Goal: Task Accomplishment & Management: Manage account settings

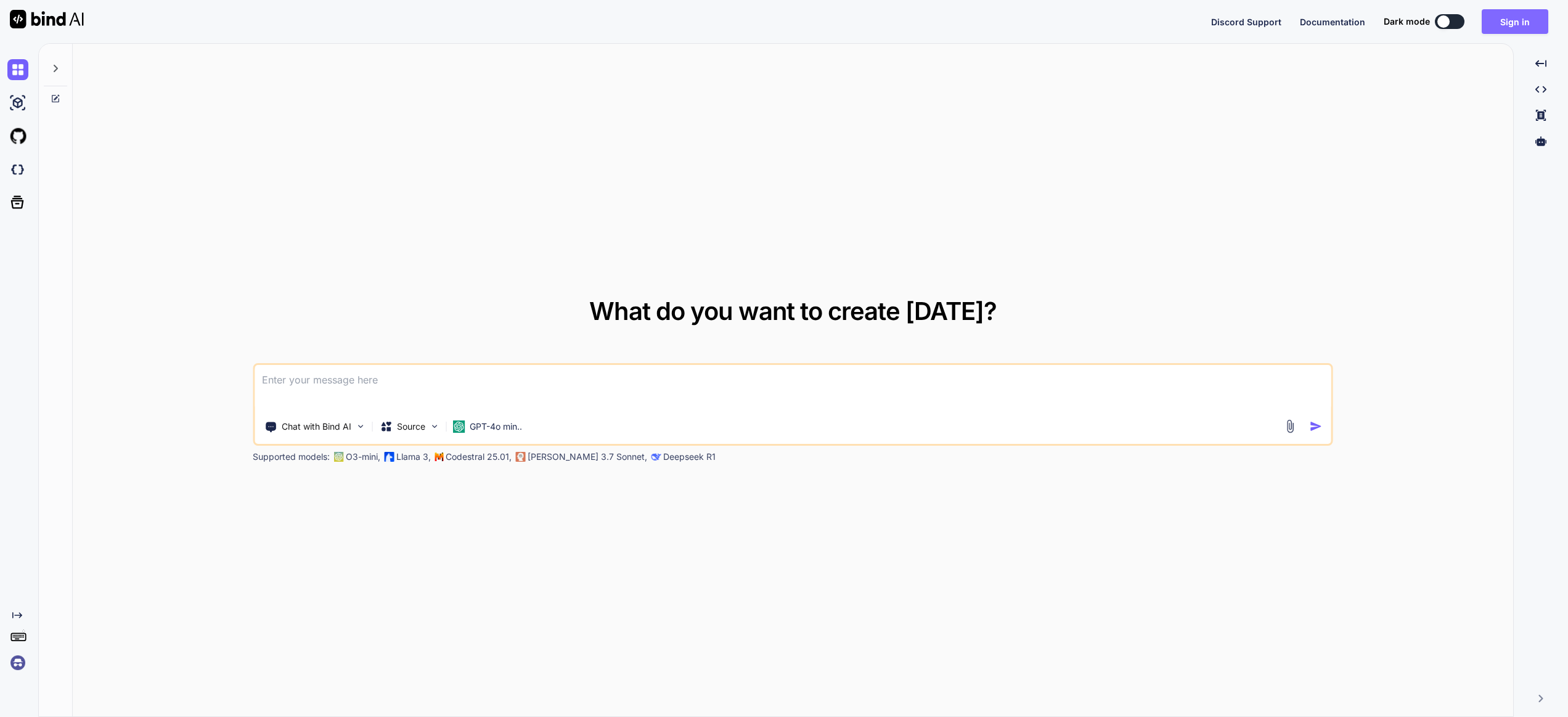
click at [1525, 23] on button "Sign in" at bounding box center [1515, 21] width 67 height 25
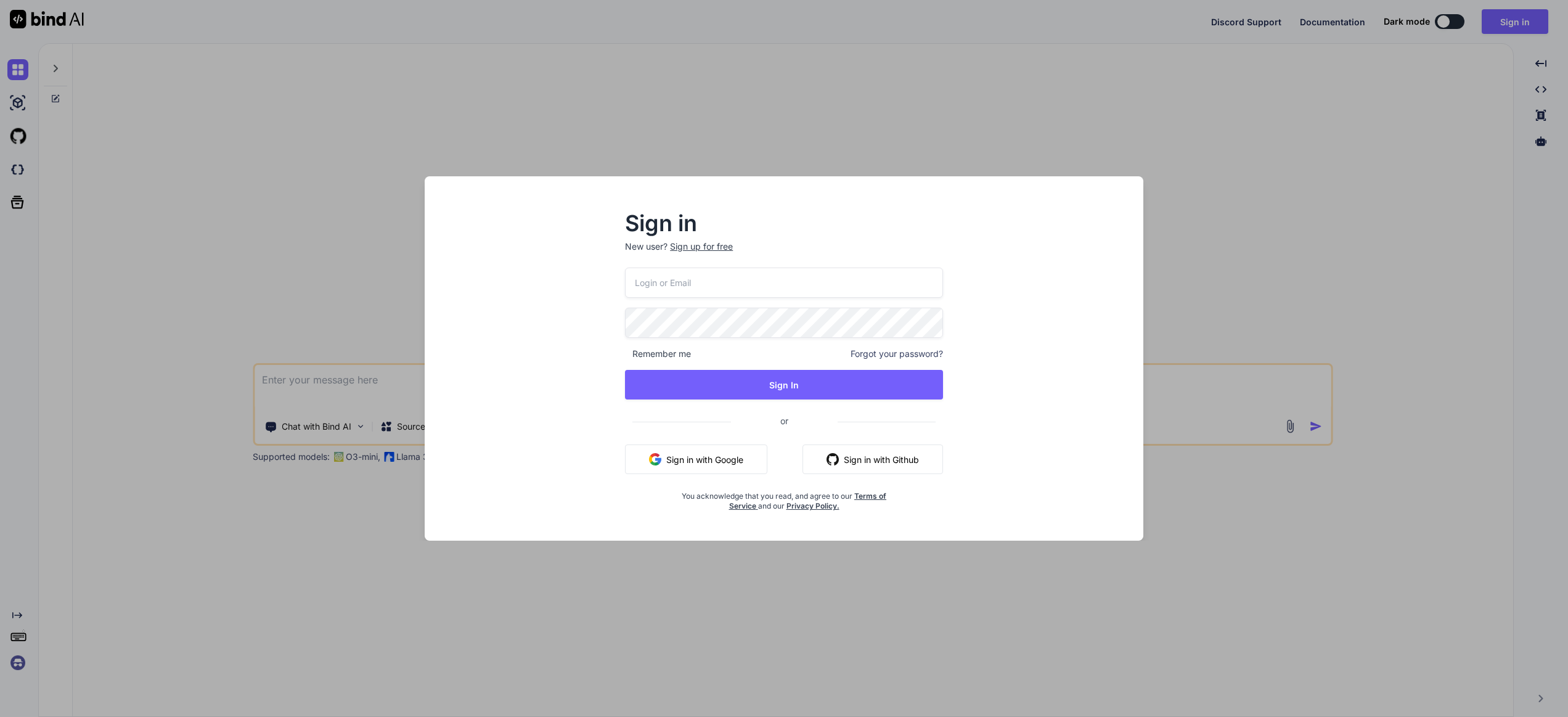
click at [682, 459] on button "Sign in with Google" at bounding box center [696, 459] width 142 height 29
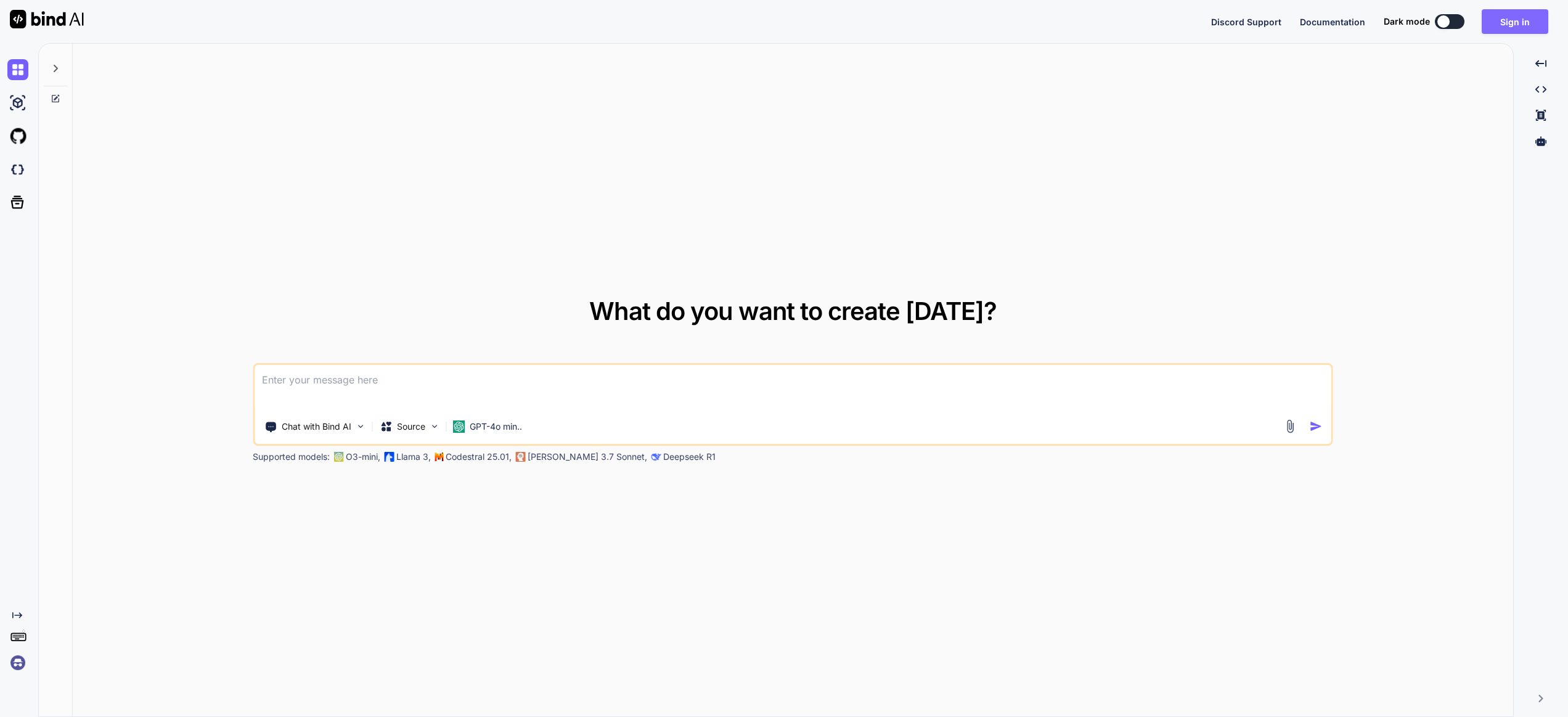
click at [1508, 19] on button "Sign in" at bounding box center [1515, 21] width 67 height 25
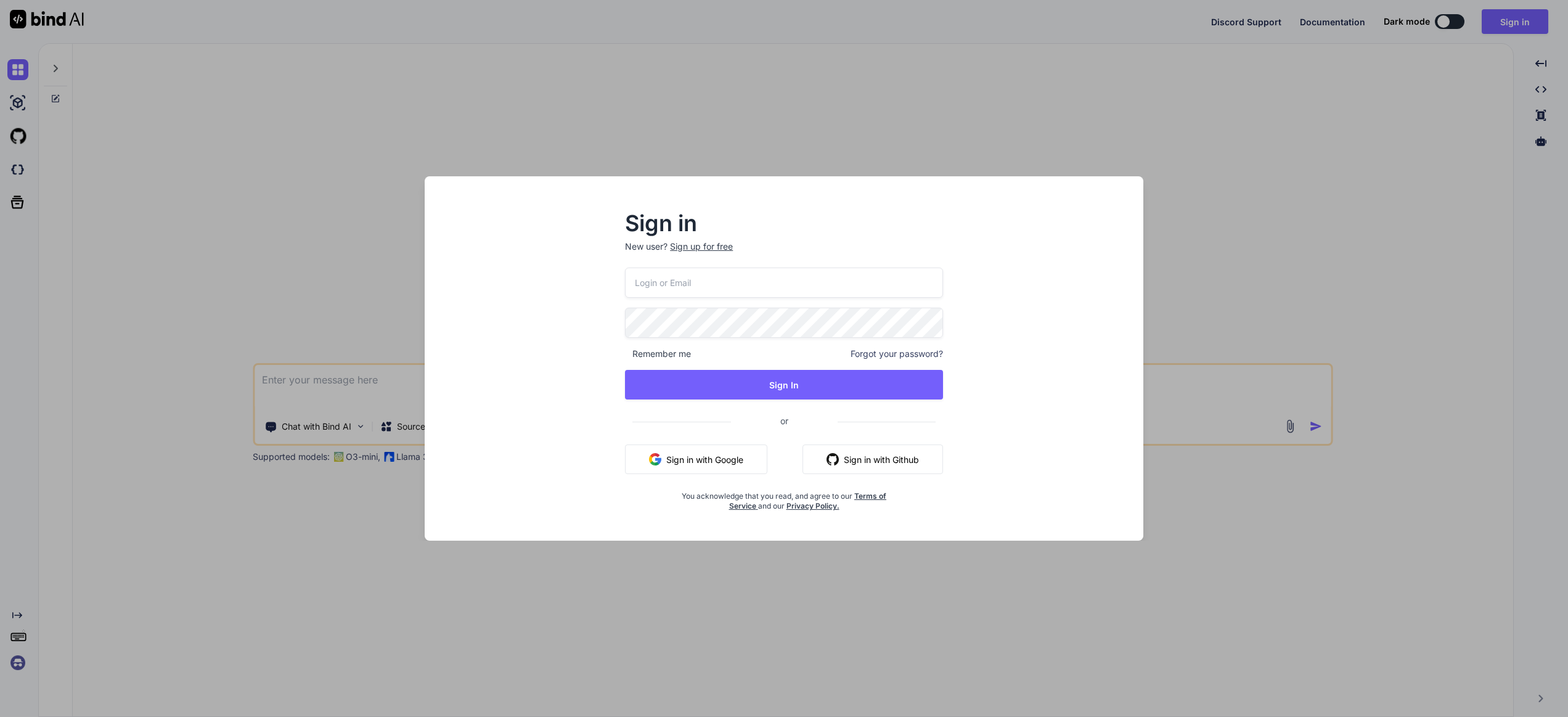
click at [674, 464] on button "Sign in with Google" at bounding box center [696, 459] width 142 height 29
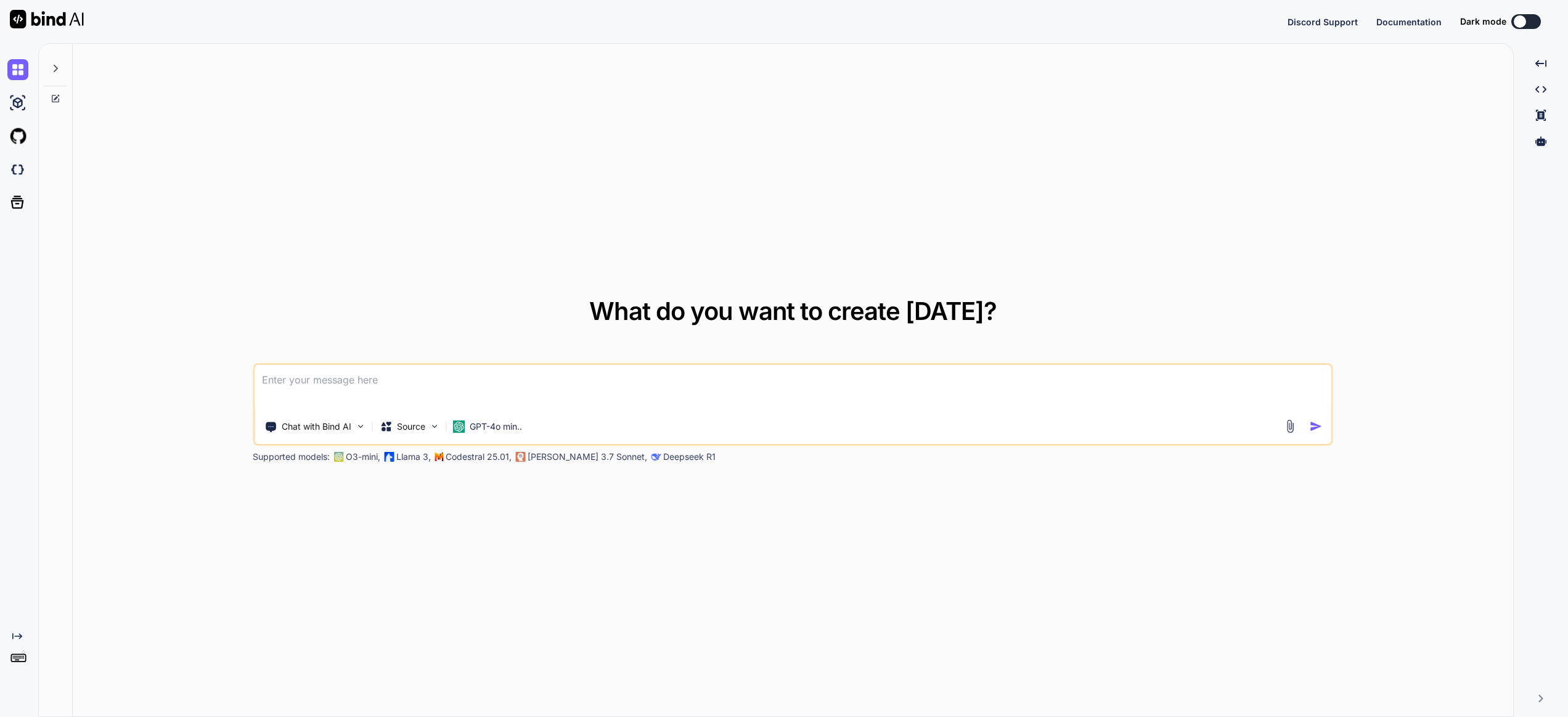
type textarea "x"
click at [1518, 25] on button "Sign in" at bounding box center [1515, 21] width 67 height 25
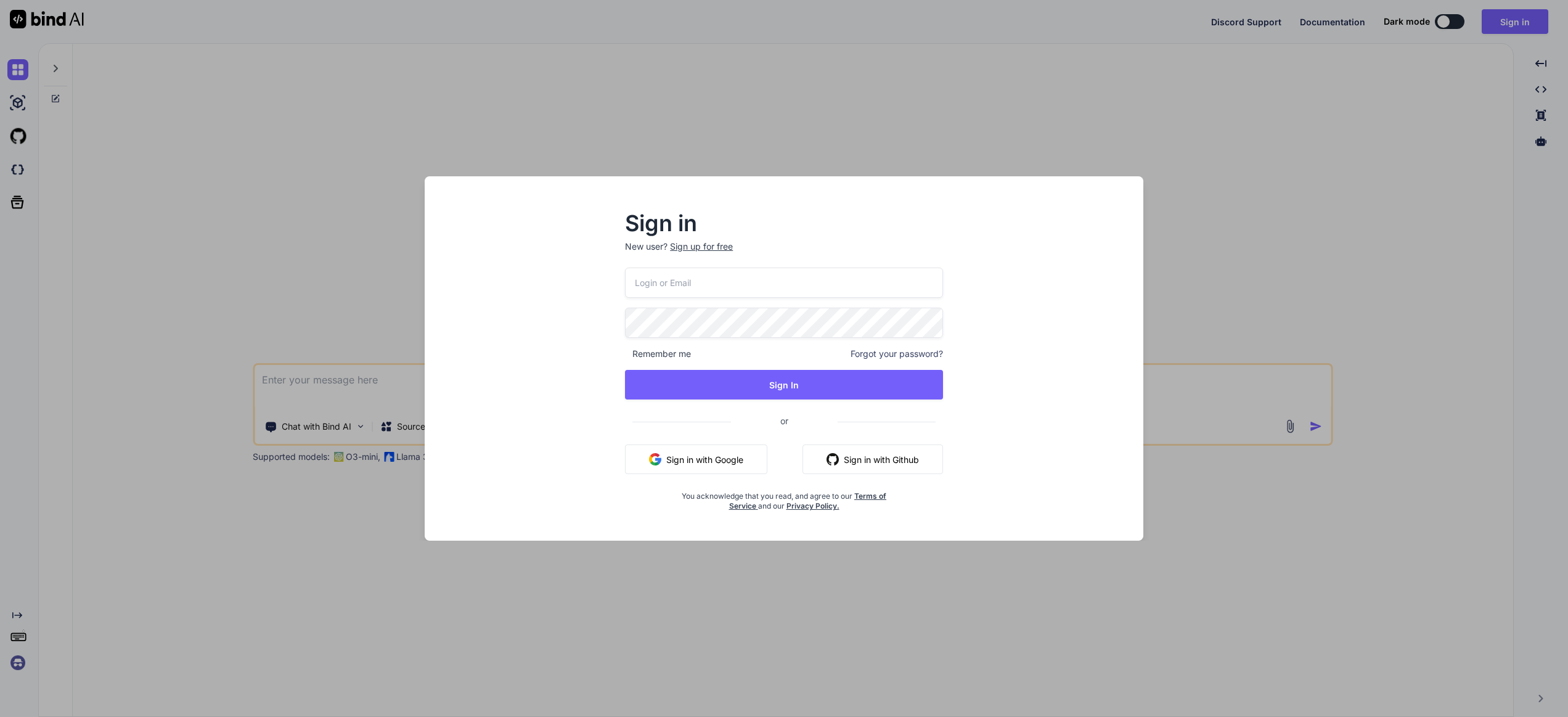
click at [682, 464] on button "Sign in with Google" at bounding box center [696, 459] width 142 height 29
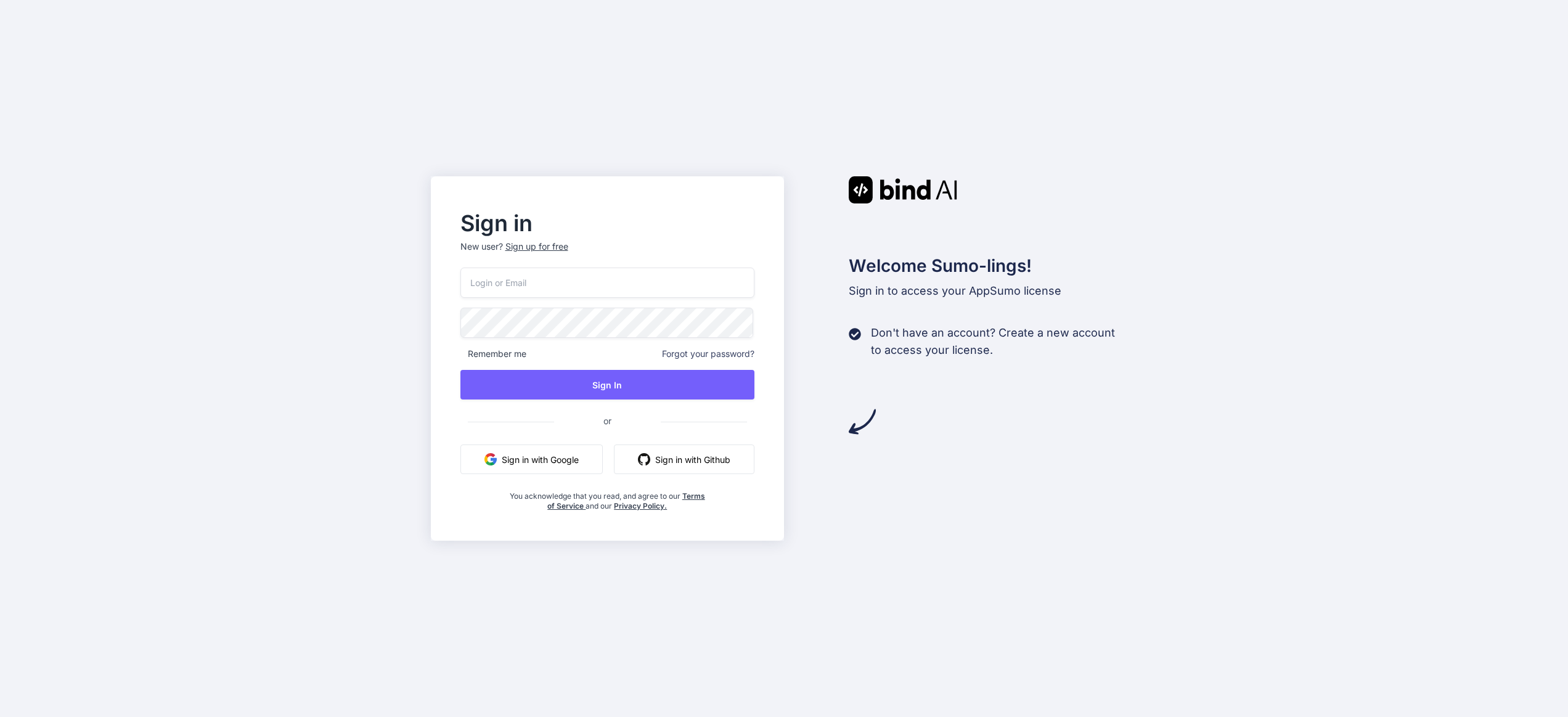
click at [527, 292] on input "email" at bounding box center [607, 282] width 295 height 30
click at [530, 281] on input "email" at bounding box center [607, 282] width 295 height 30
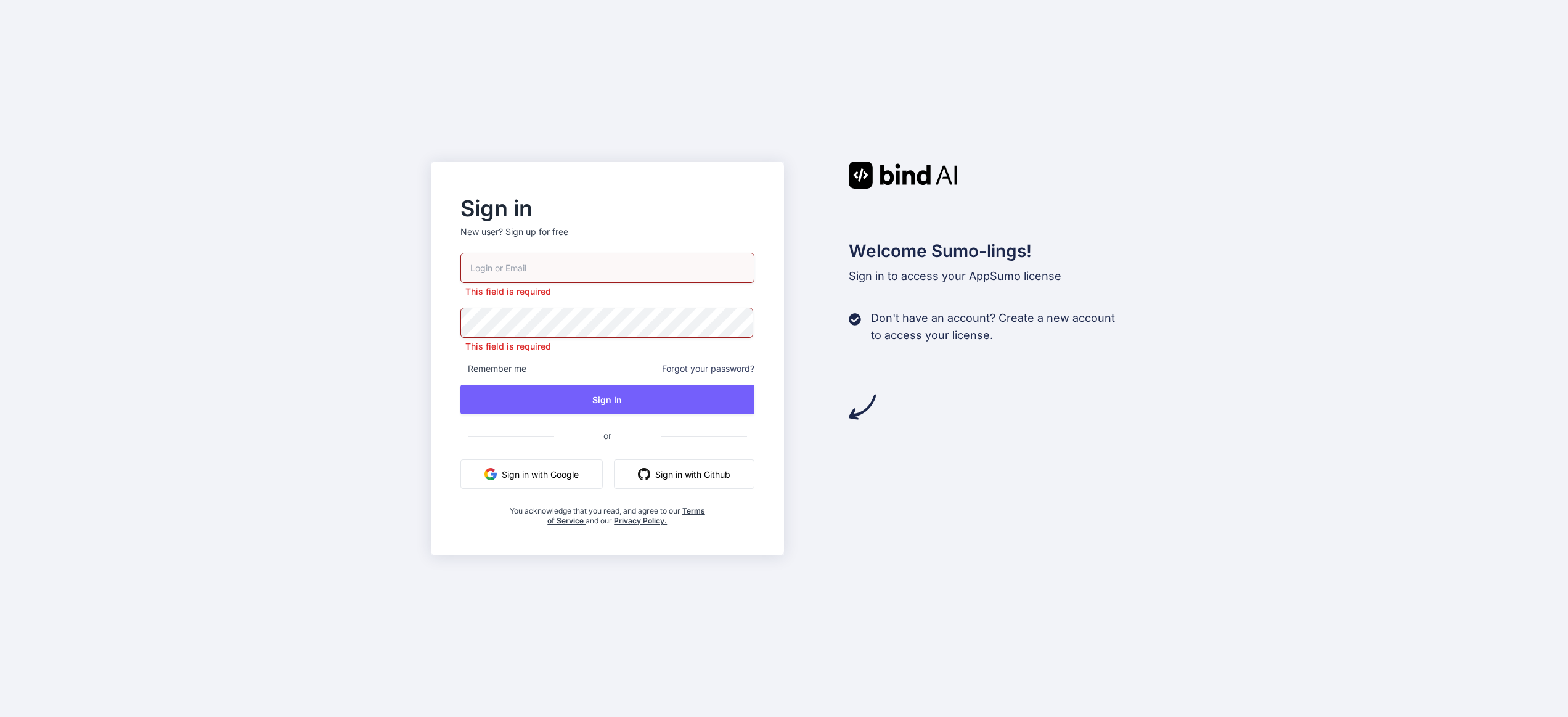
click at [486, 468] on img "button" at bounding box center [491, 475] width 12 height 12
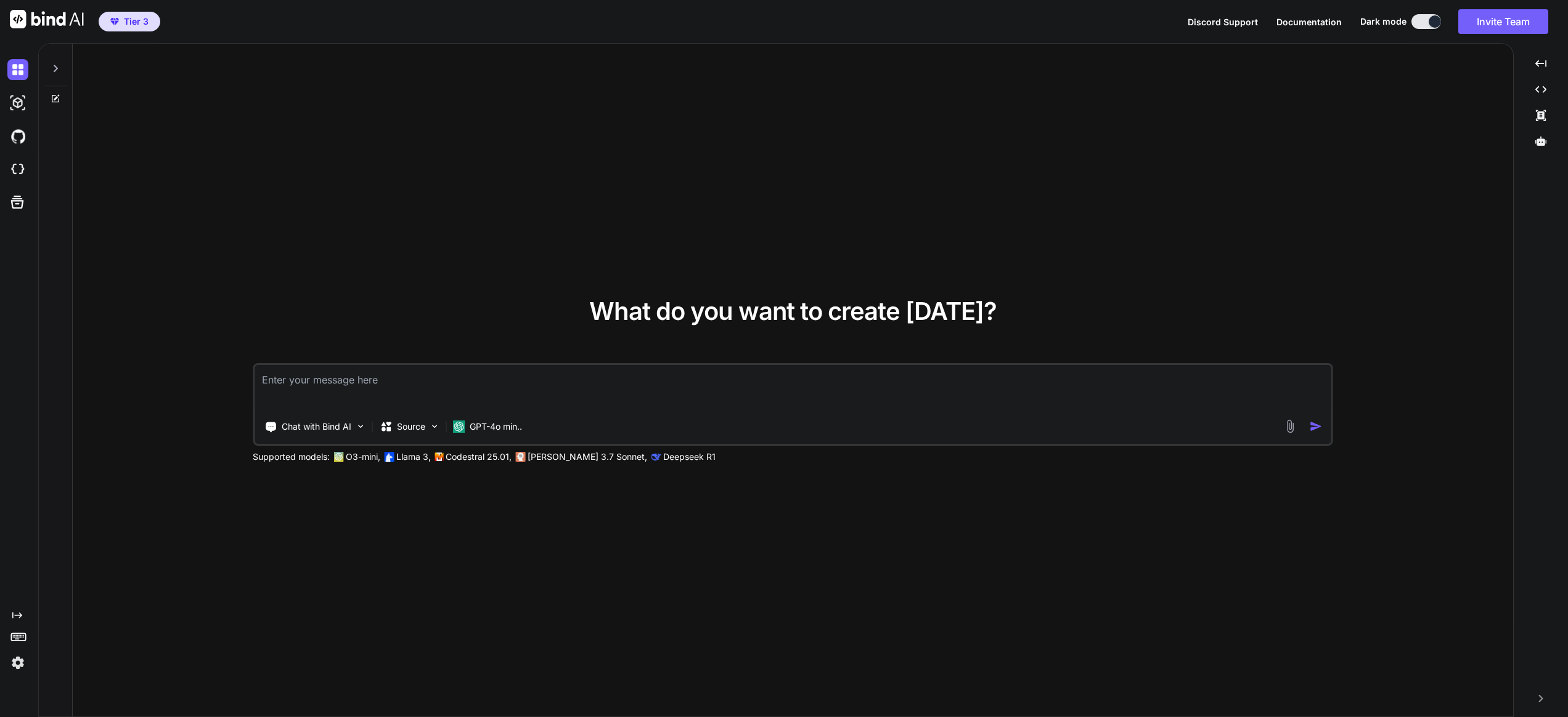
click at [124, 21] on span "Tier 3" at bounding box center [136, 21] width 25 height 12
click at [17, 671] on img at bounding box center [18, 664] width 21 height 21
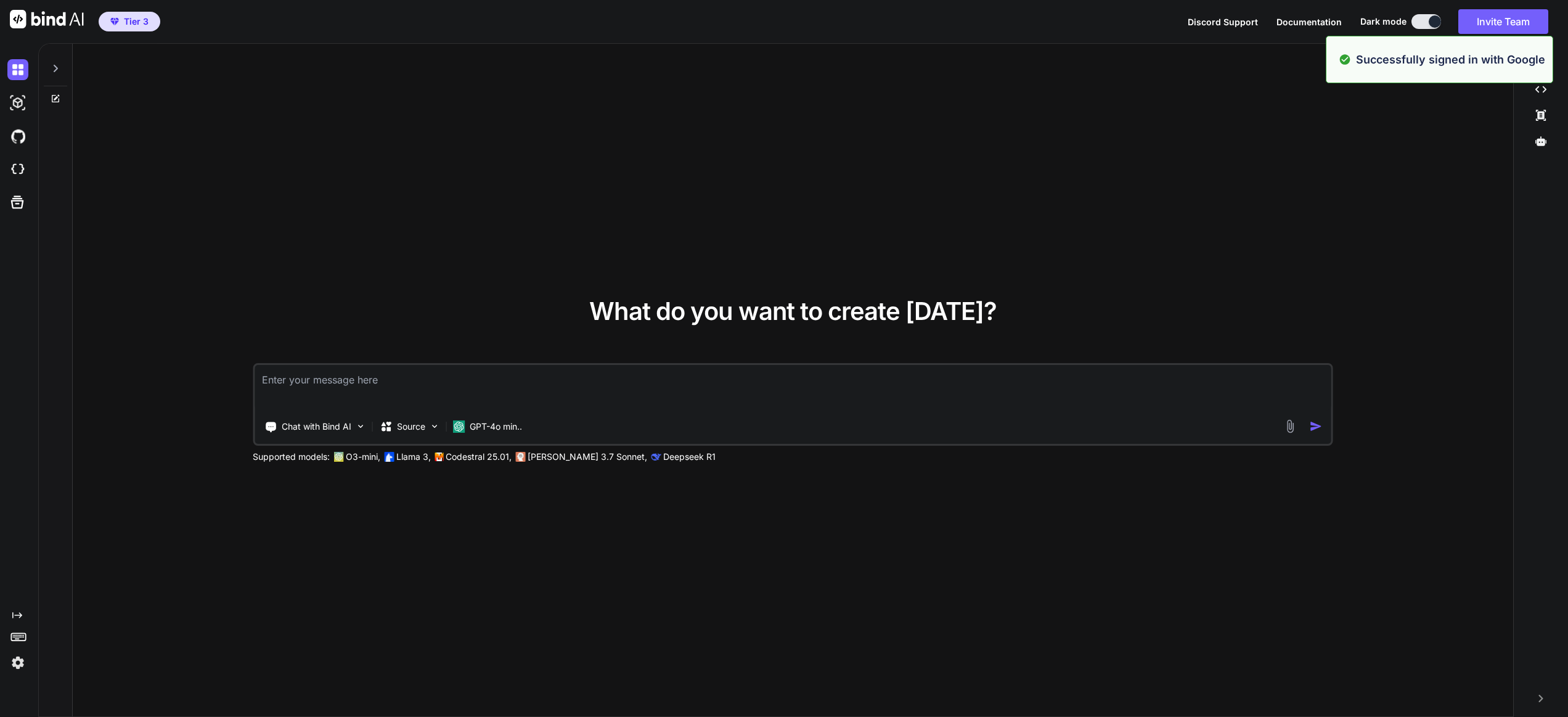
click at [15, 666] on img at bounding box center [18, 664] width 21 height 21
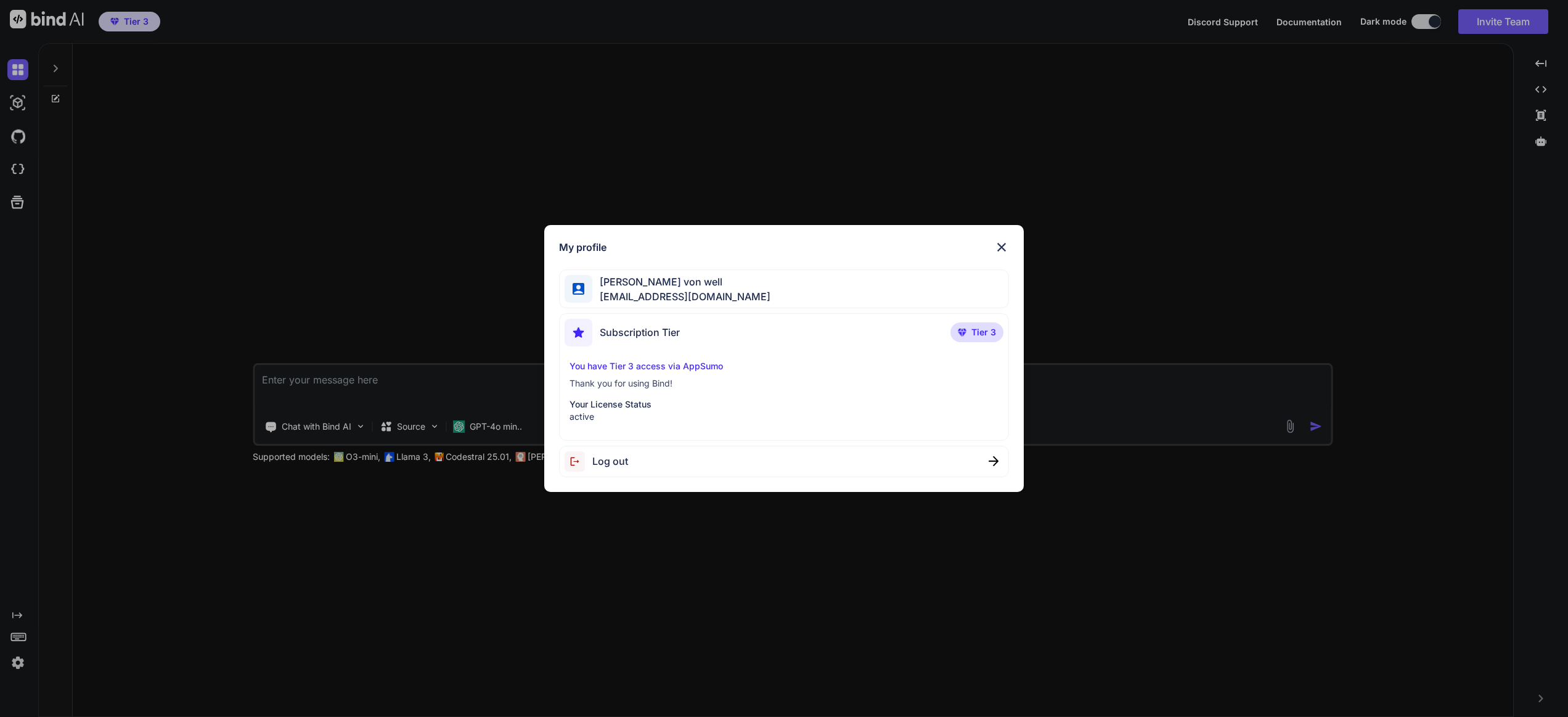
click at [14, 666] on div "My profile Bryan von well vonwell@gmail.com Subscription Tier Tier 3 You have T…" at bounding box center [784, 358] width 1568 height 717
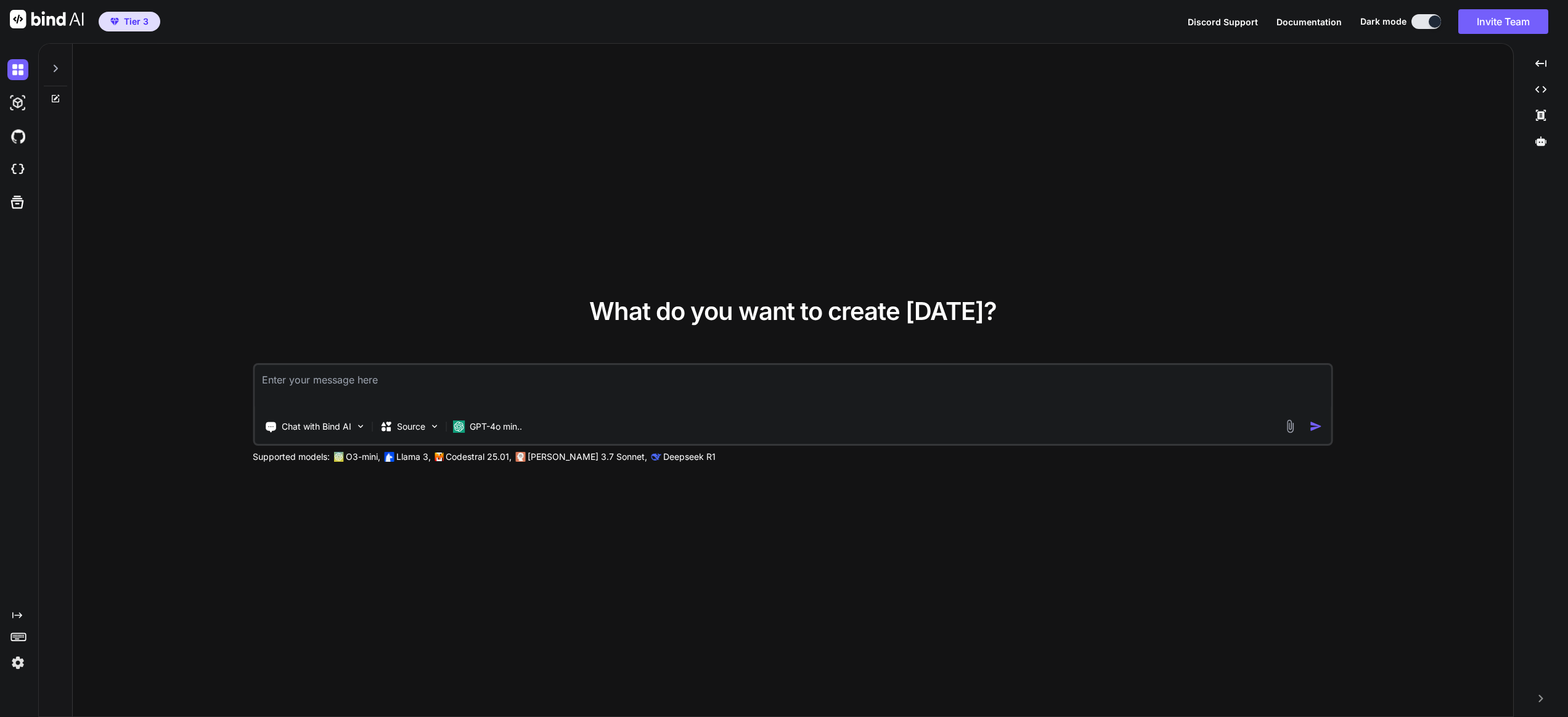
click at [115, 18] on img "button" at bounding box center [115, 21] width 9 height 7
click at [53, 63] on icon at bounding box center [55, 68] width 10 height 10
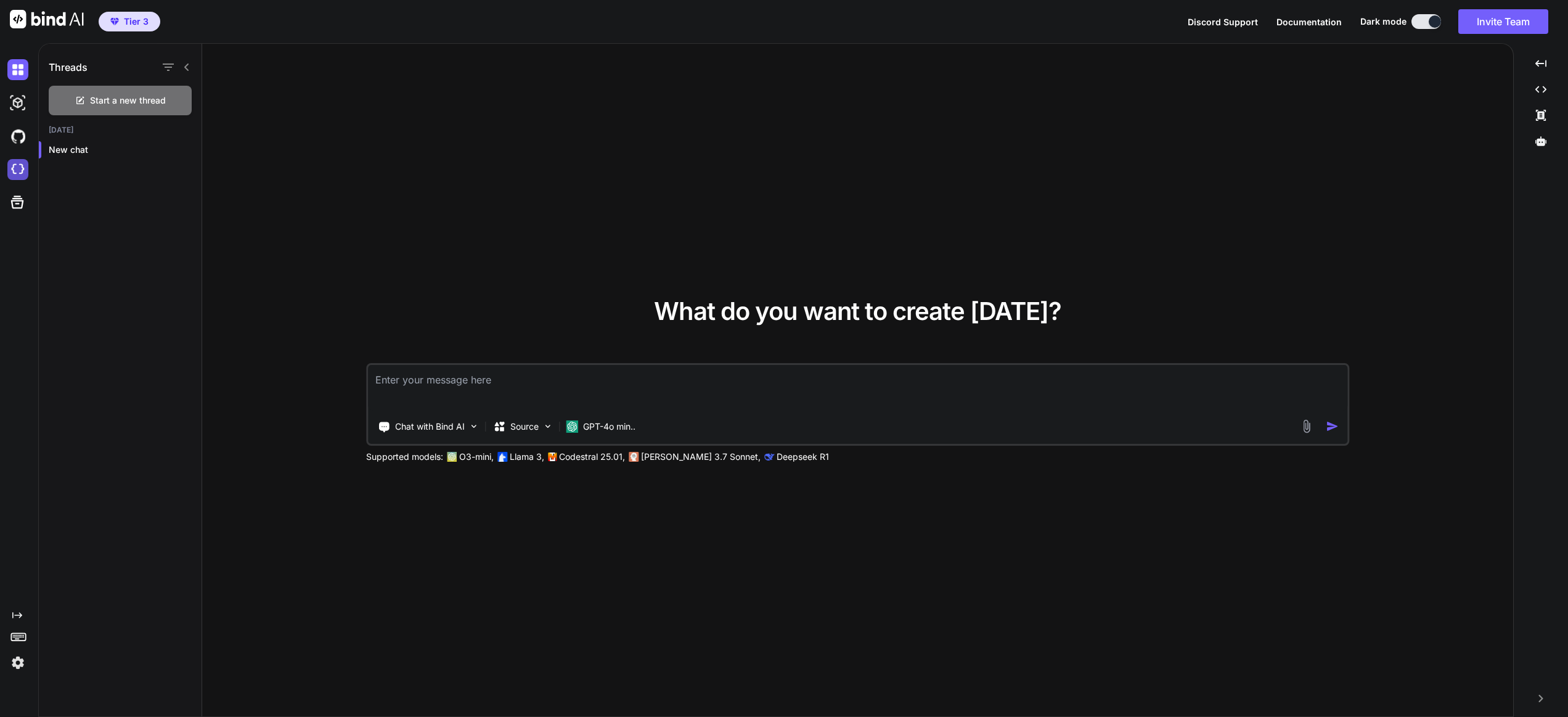
click at [20, 166] on img at bounding box center [18, 170] width 21 height 21
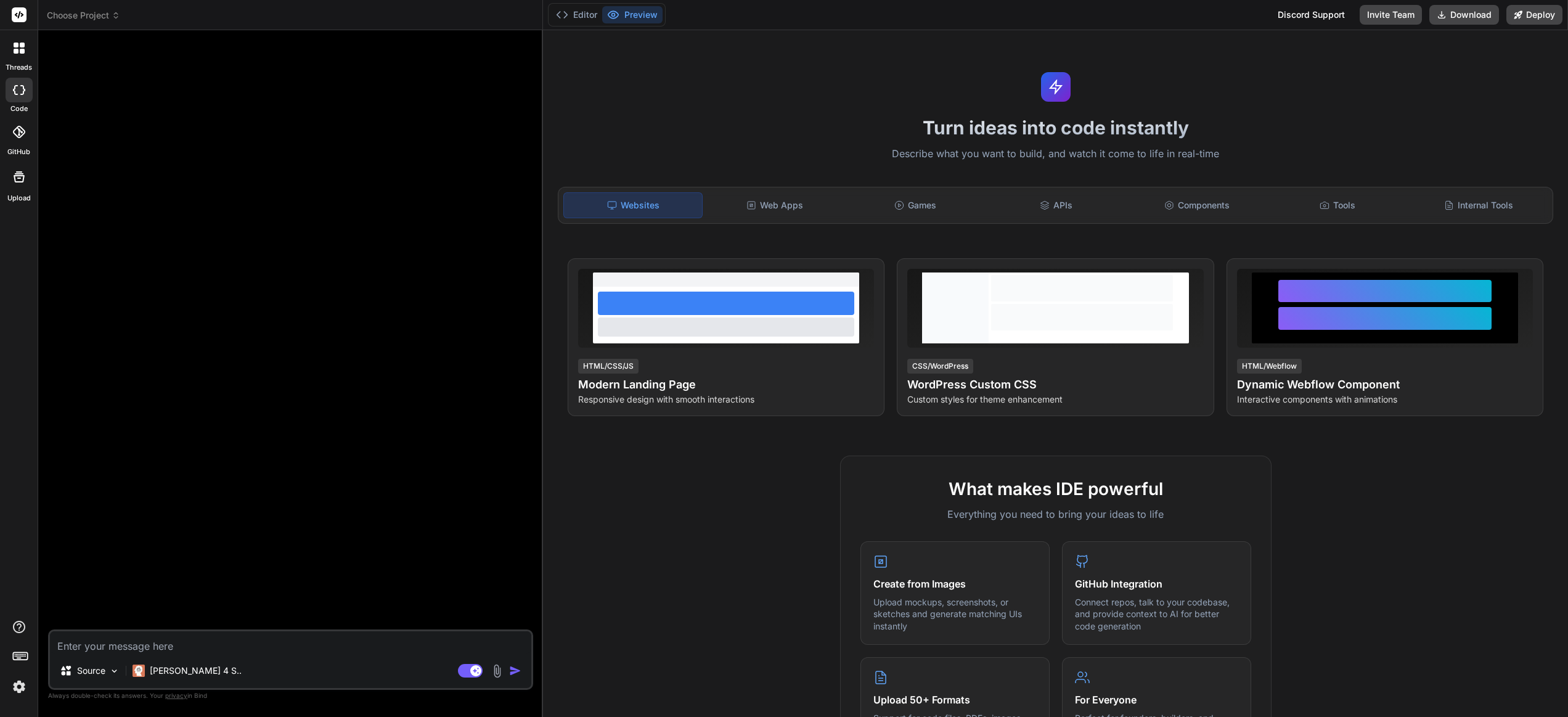
click at [66, 23] on header "Choose Project Created with Pixso." at bounding box center [290, 15] width 505 height 30
click at [69, 17] on span "Choose Project" at bounding box center [84, 15] width 73 height 12
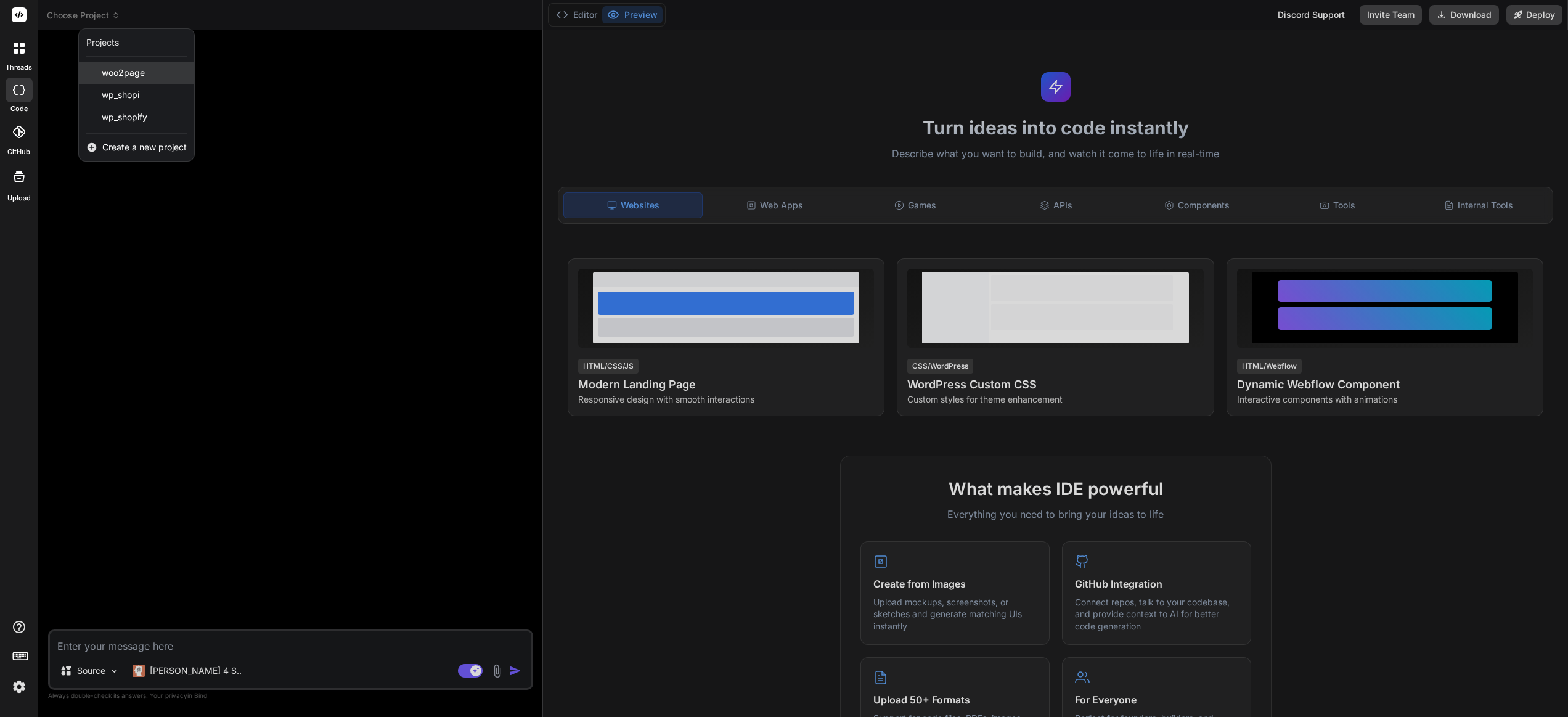
click at [166, 71] on div "woo2page" at bounding box center [136, 72] width 115 height 22
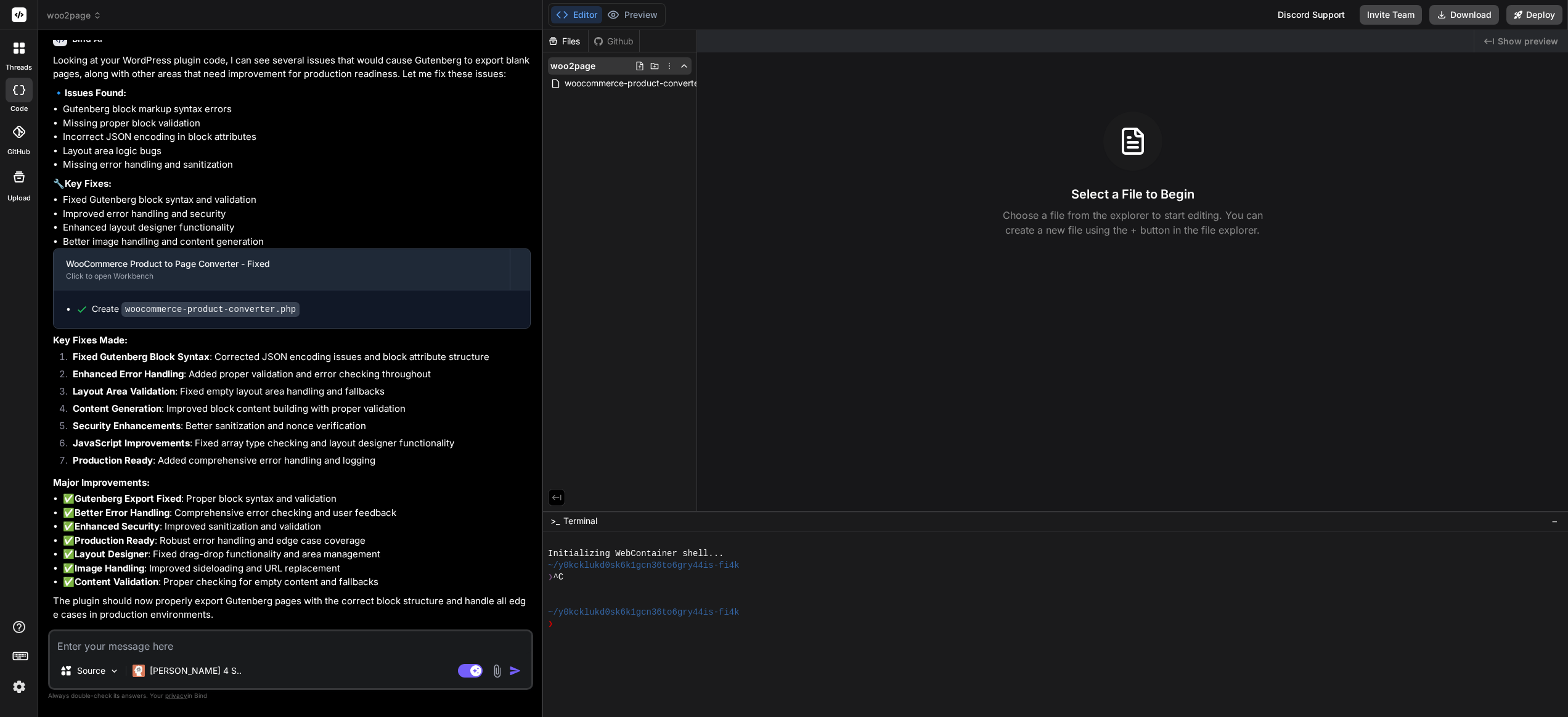
scroll to position [18160, 0]
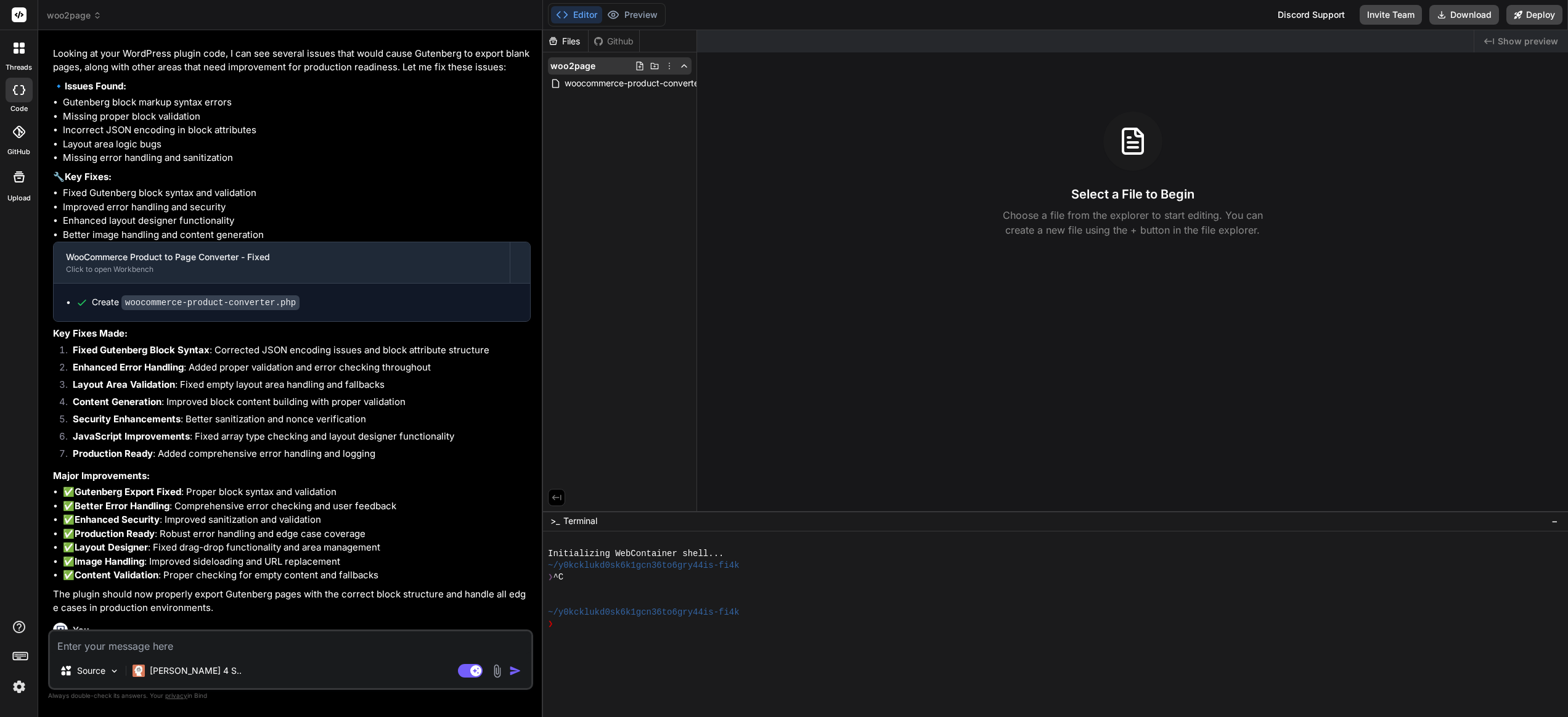
click at [669, 65] on icon at bounding box center [669, 66] width 10 height 10
click at [623, 115] on div "Delete" at bounding box center [624, 117] width 123 height 27
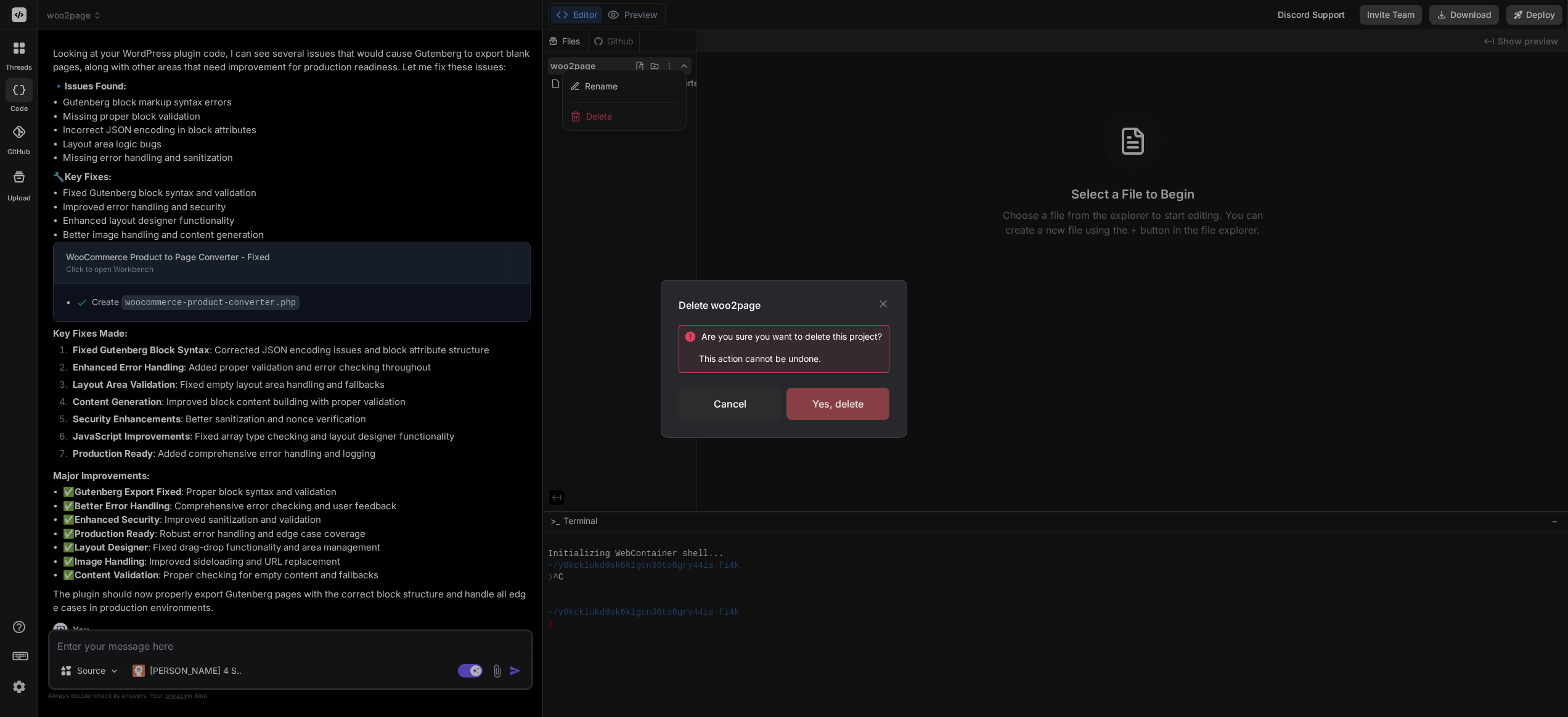
click at [843, 402] on div "Yes, delete" at bounding box center [838, 404] width 103 height 32
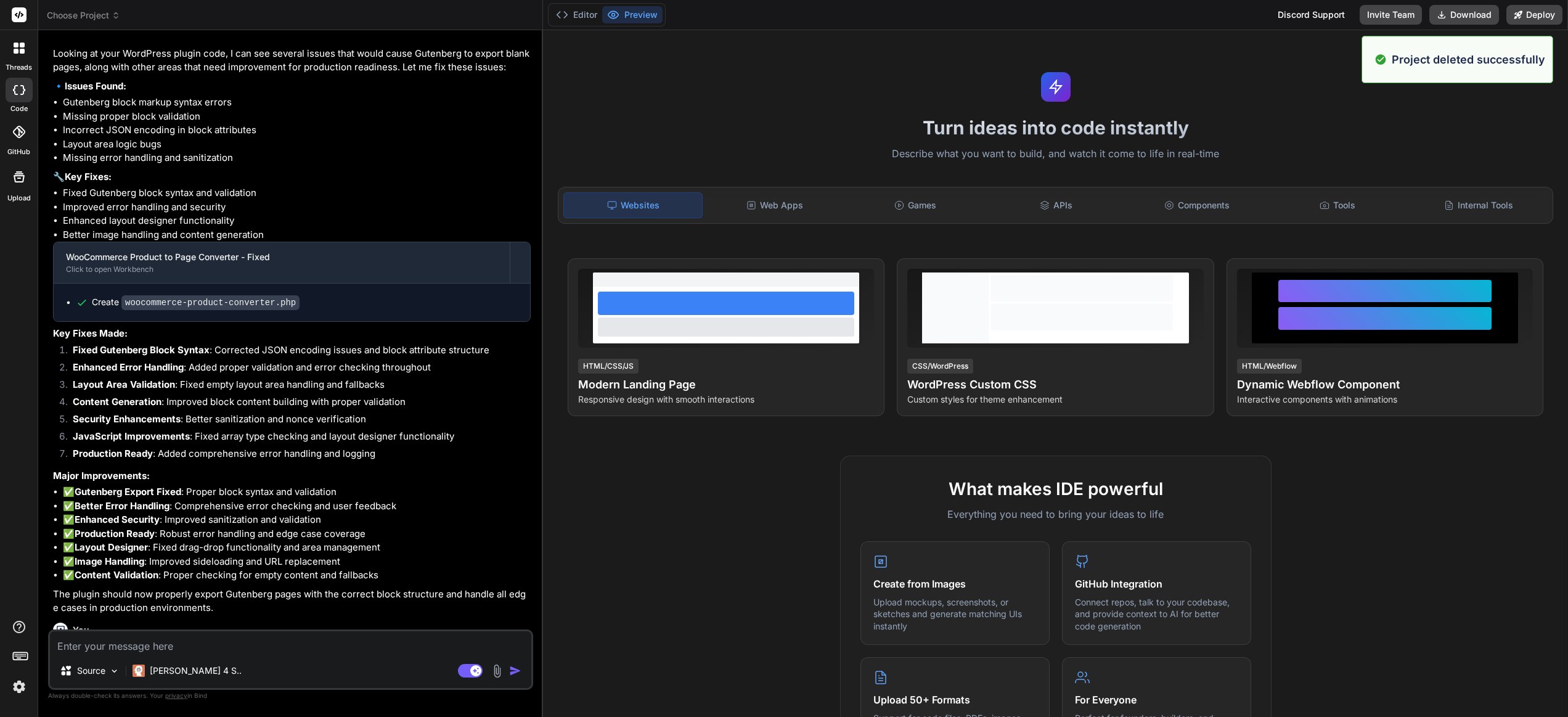
click at [70, 18] on span "Choose Project" at bounding box center [84, 15] width 73 height 12
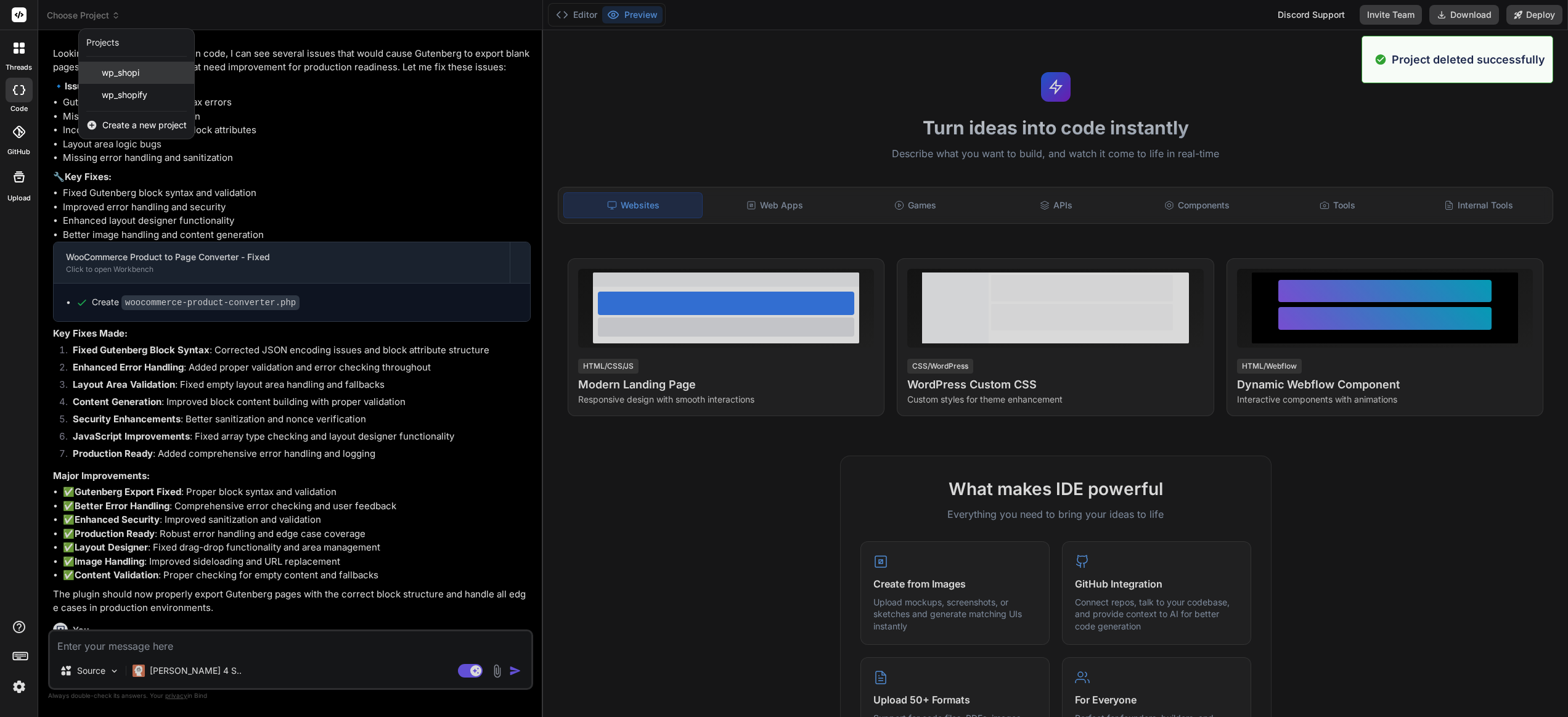
click at [150, 75] on div "wp_shopi" at bounding box center [136, 72] width 115 height 22
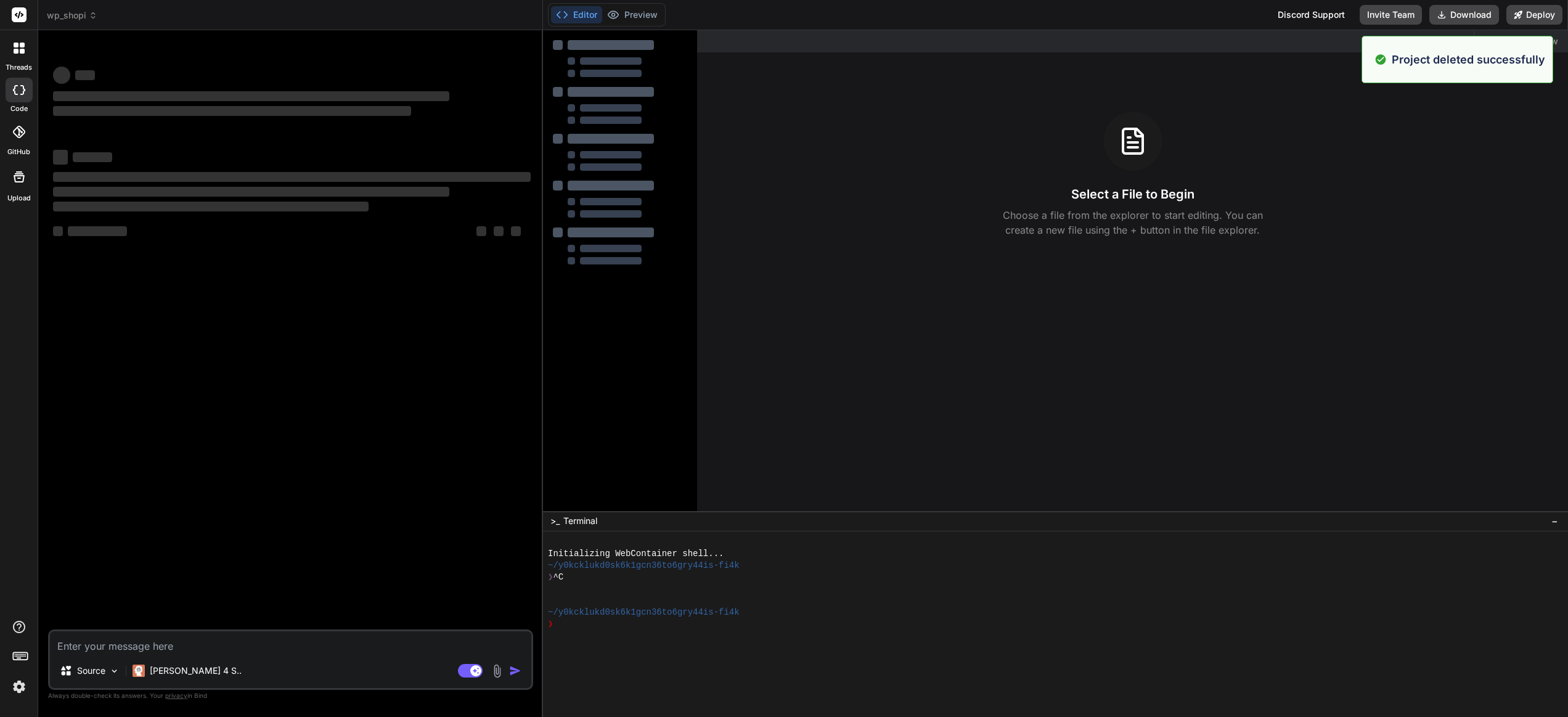
scroll to position [0, 0]
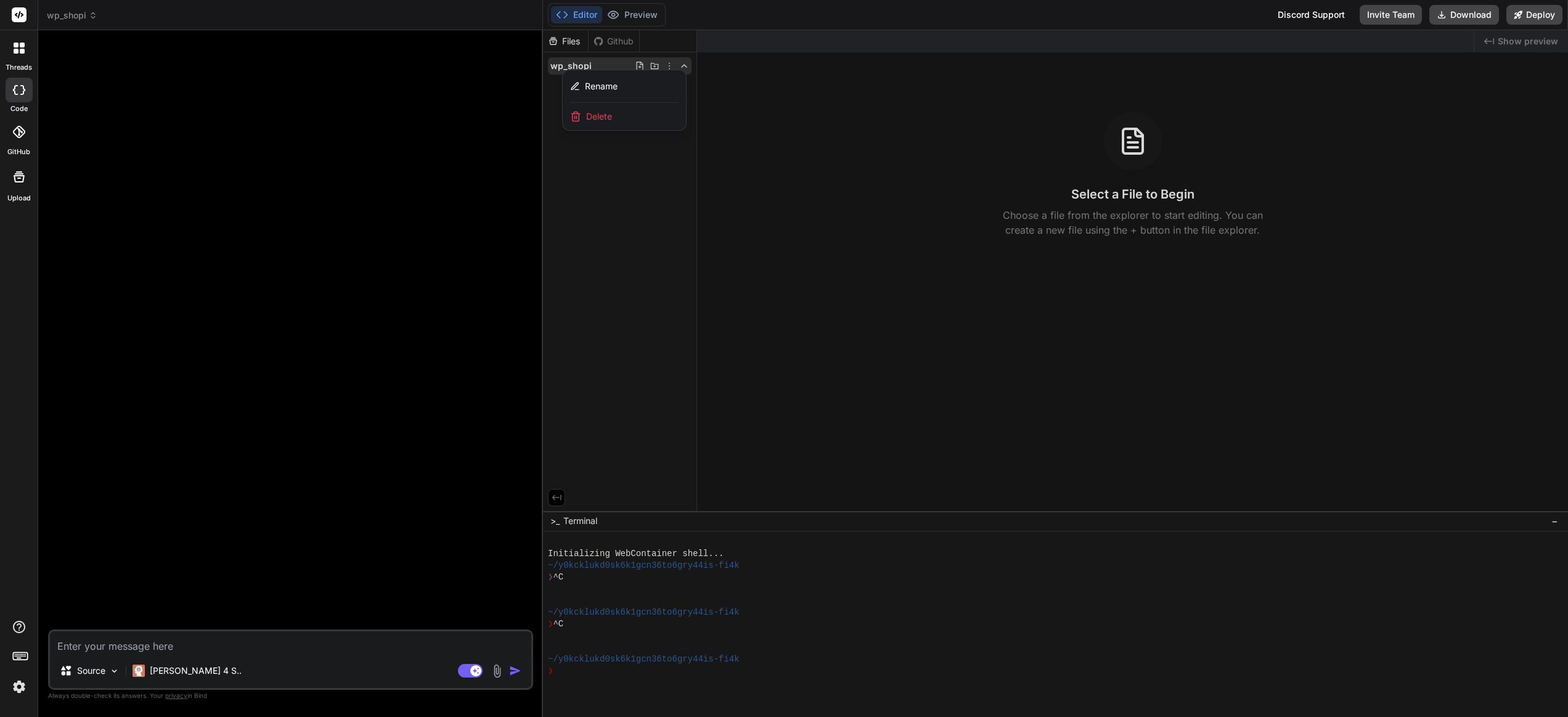
click at [597, 119] on span "Delete" at bounding box center [598, 117] width 26 height 12
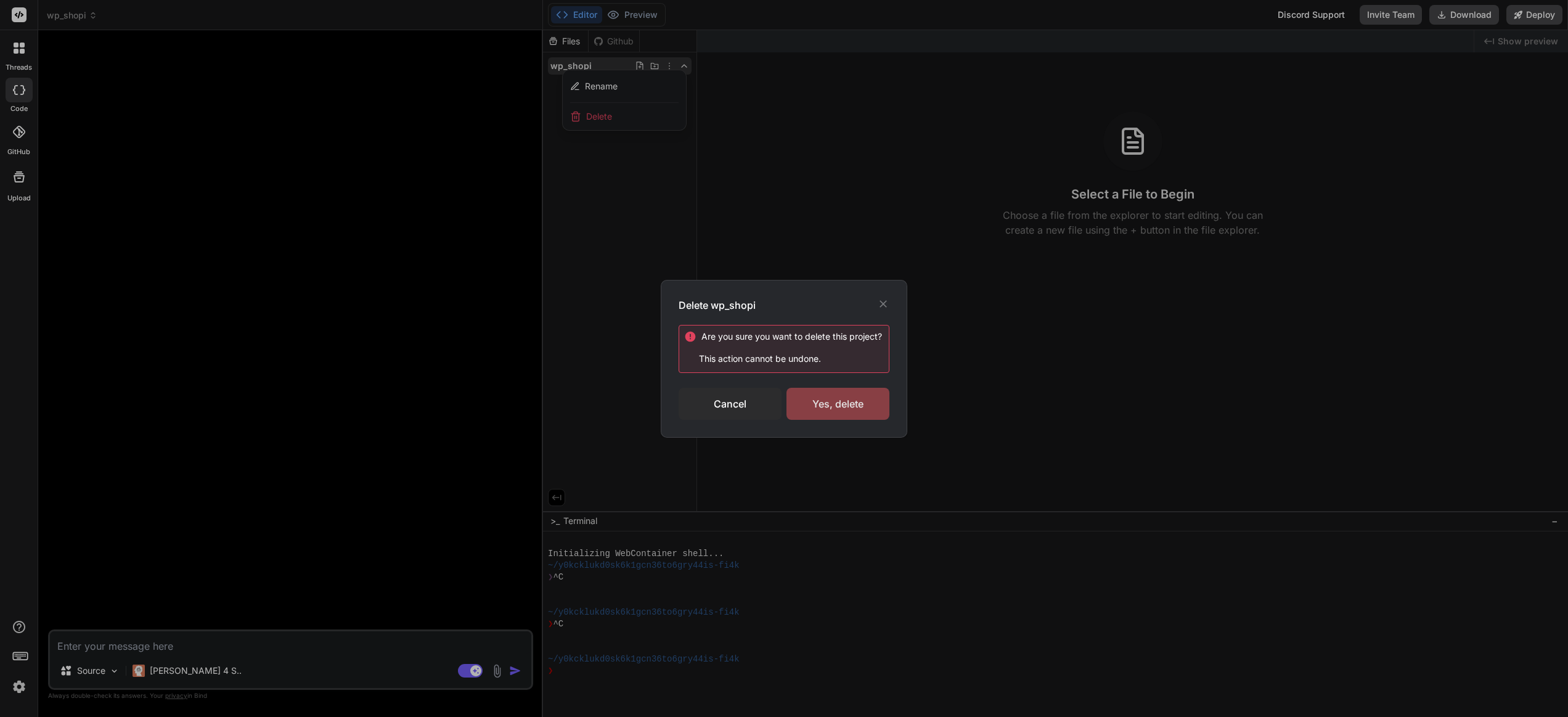
click at [821, 402] on div "Yes, delete" at bounding box center [838, 404] width 103 height 32
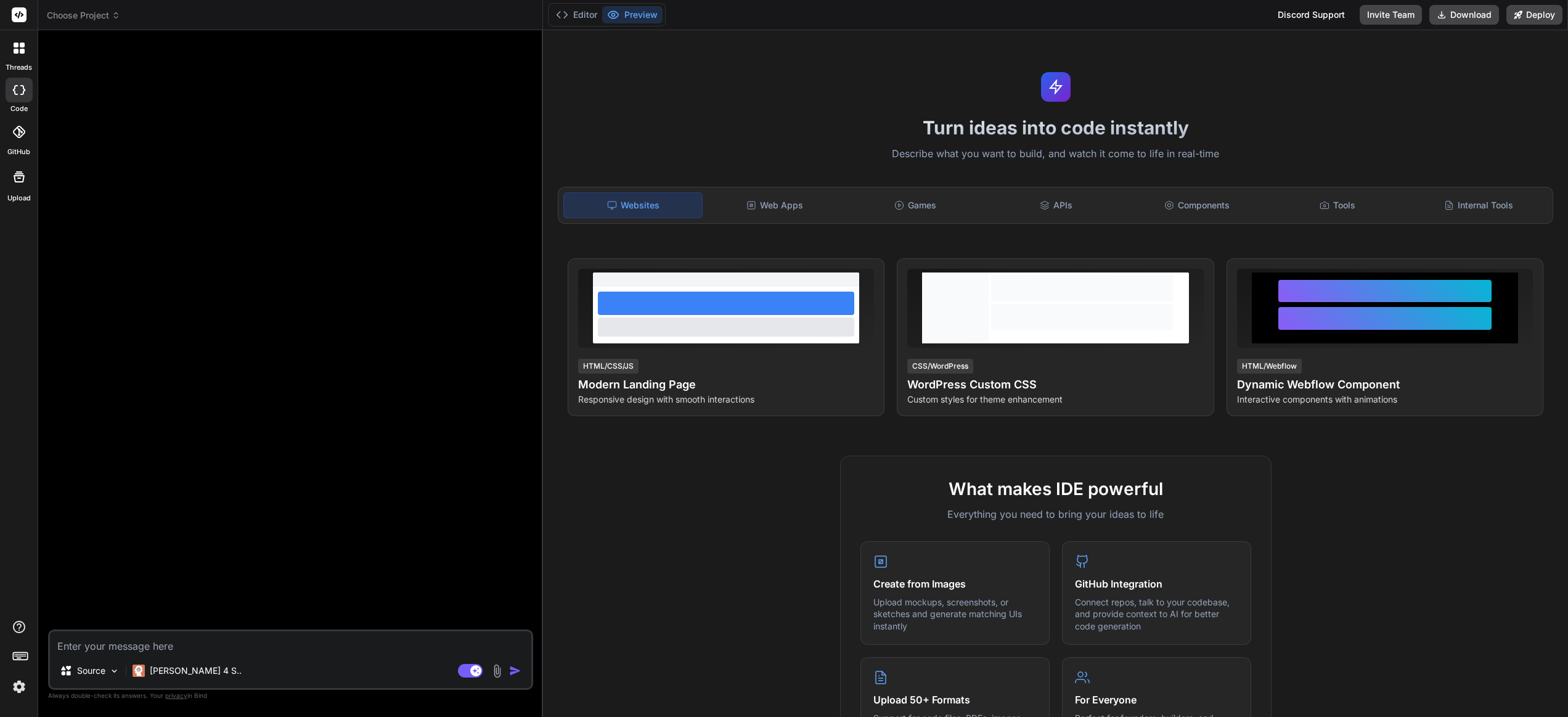
click at [72, 17] on span "Choose Project" at bounding box center [84, 15] width 73 height 12
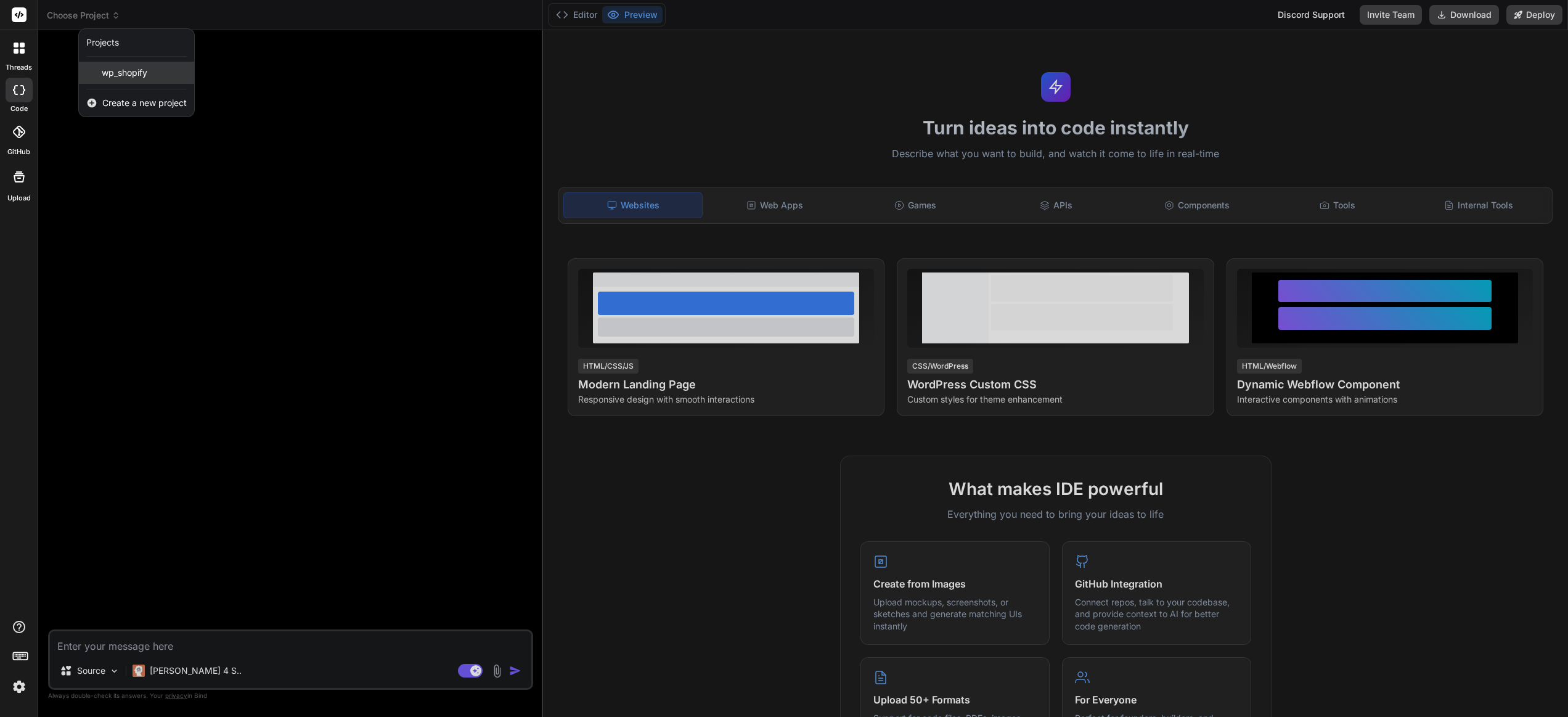
click at [139, 69] on span "wp_shopify" at bounding box center [124, 73] width 45 height 12
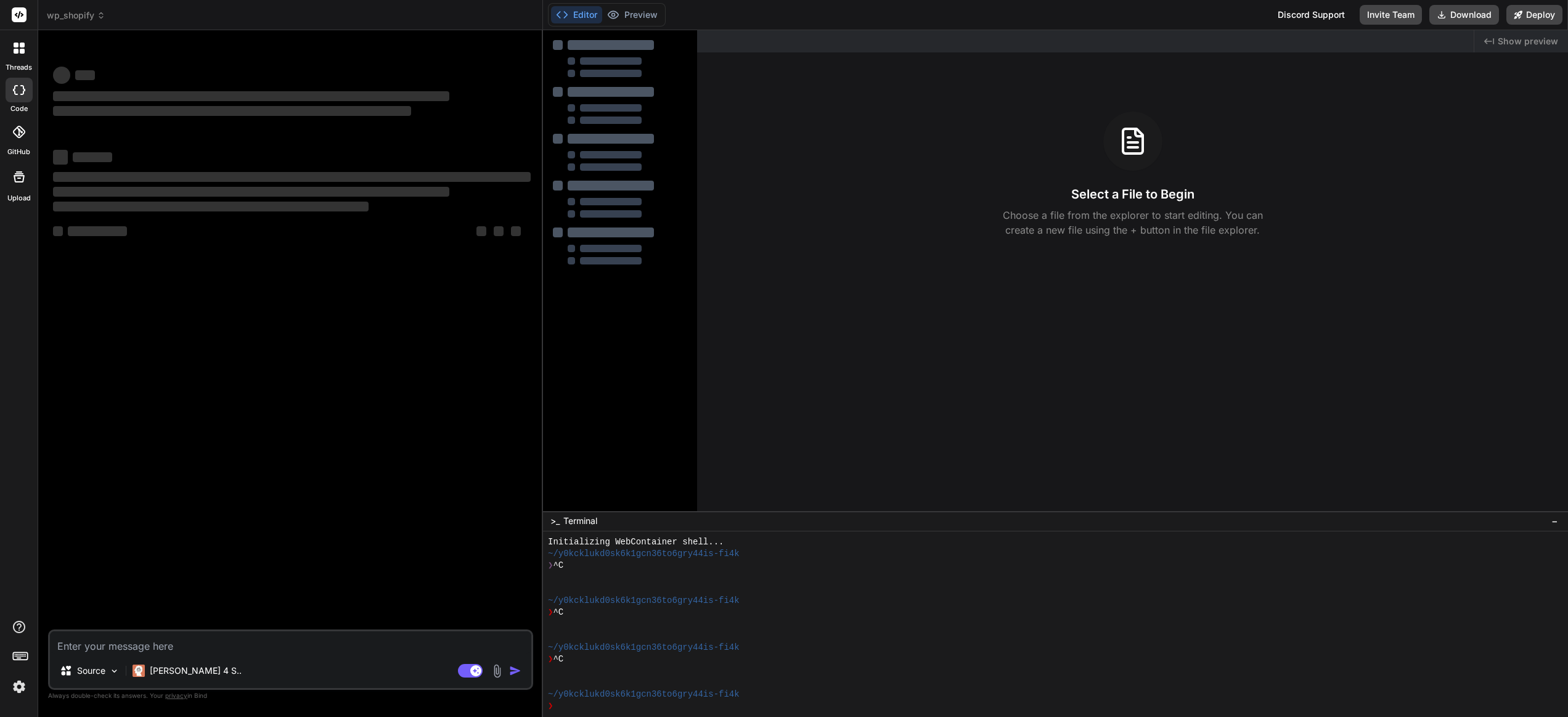
scroll to position [12, 0]
type textarea "x"
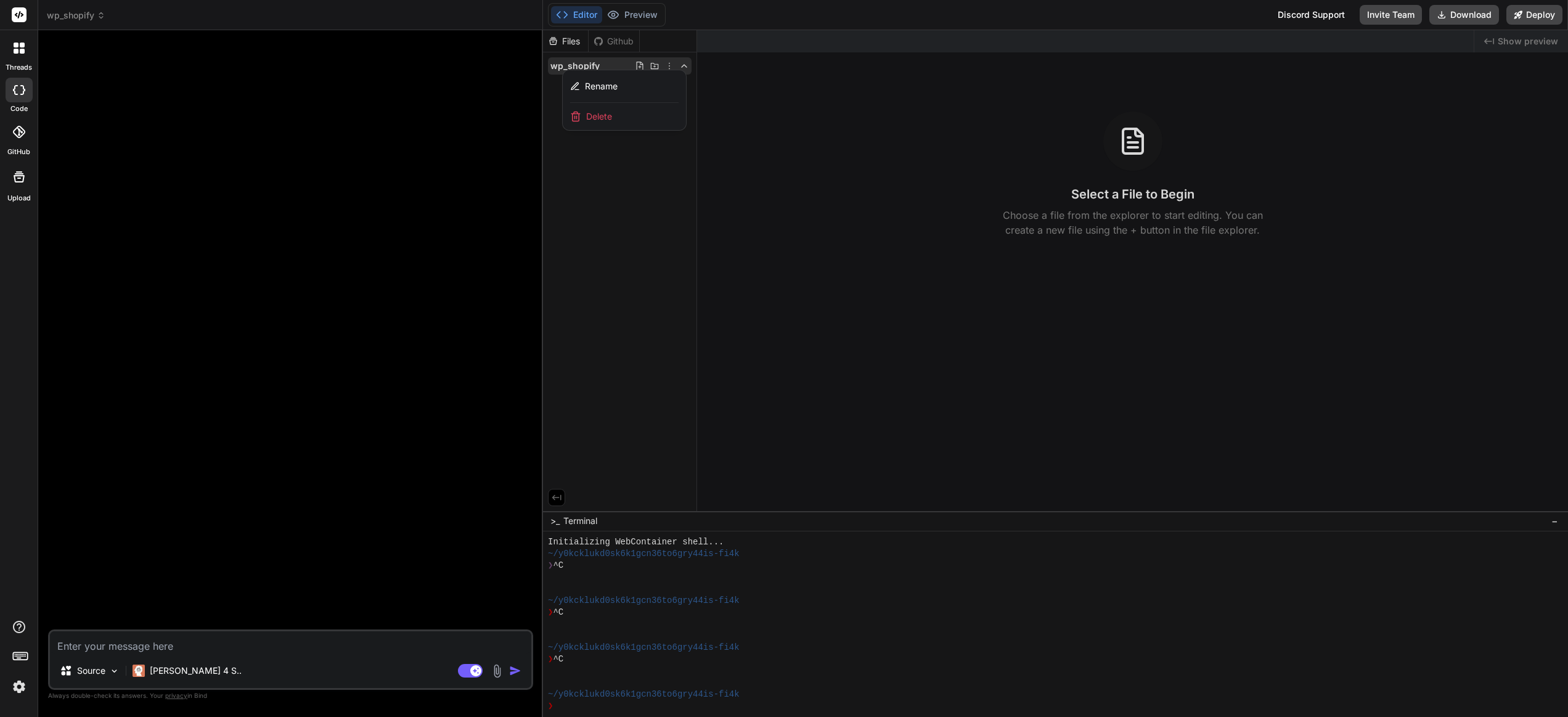
click at [613, 113] on span "Delete" at bounding box center [598, 117] width 26 height 12
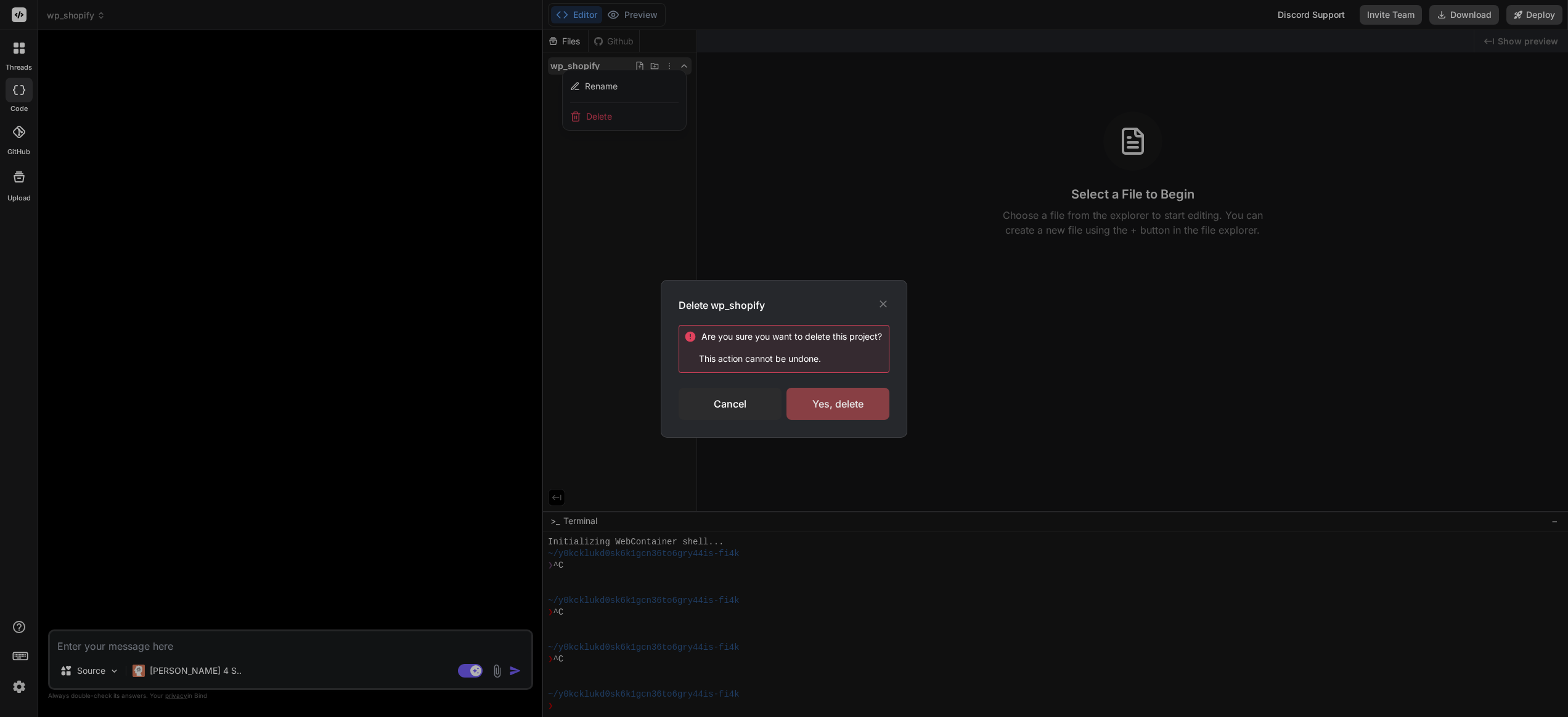
click at [845, 405] on div "Yes, delete" at bounding box center [838, 404] width 103 height 32
